Goal: Task Accomplishment & Management: Manage account settings

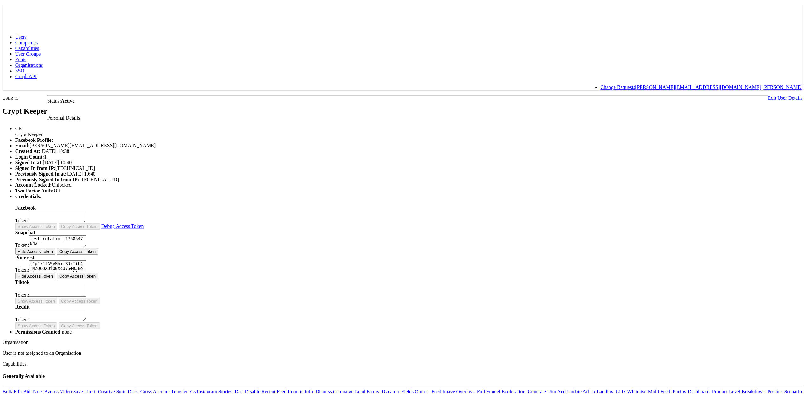
scroll to position [108, 0]
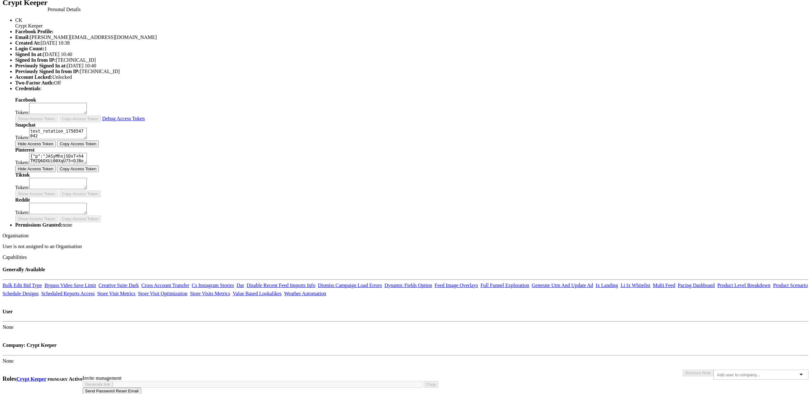
drag, startPoint x: 365, startPoint y: 75, endPoint x: 366, endPoint y: 72, distance: 3.3
type input "112574"
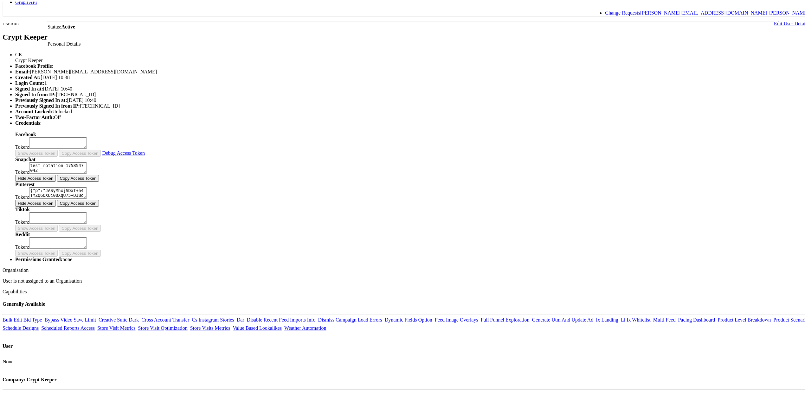
scroll to position [0, 0]
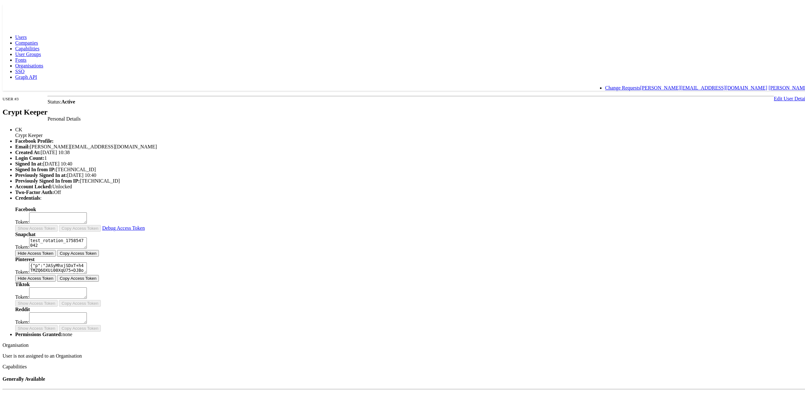
click at [15, 9] on rect at bounding box center [17, 8] width 29 height 11
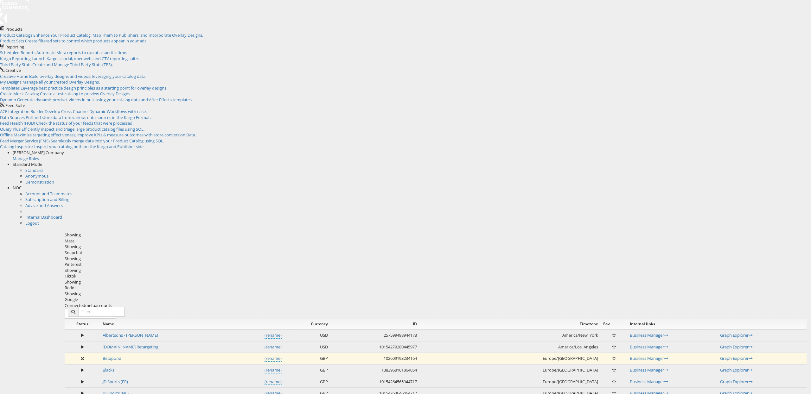
click at [22, 185] on span "NOC" at bounding box center [17, 188] width 9 height 6
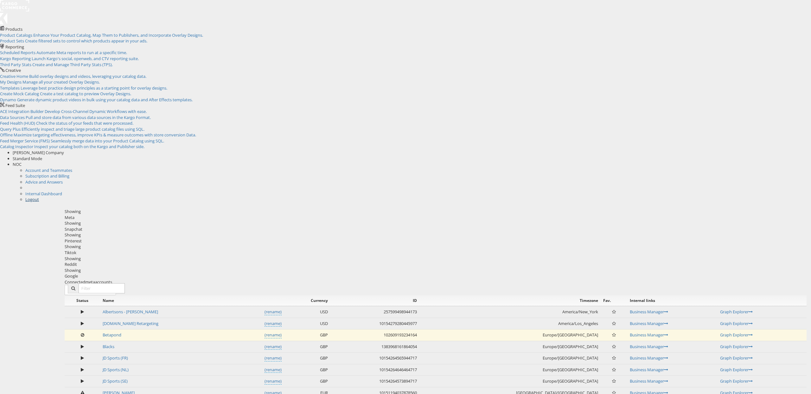
click at [39, 197] on link "Logout" at bounding box center [32, 200] width 14 height 6
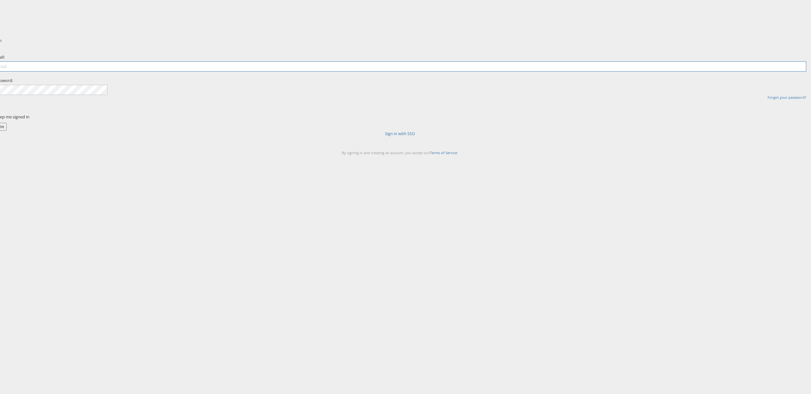
type input "[PERSON_NAME][EMAIL_ADDRESS][DOMAIN_NAME]"
